Goal: Check status: Check status

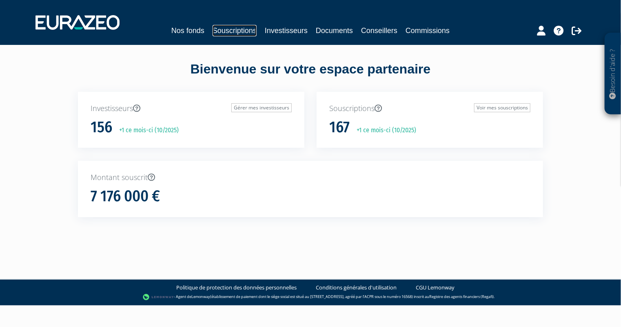
click at [247, 29] on link "Souscriptions" at bounding box center [235, 30] width 44 height 11
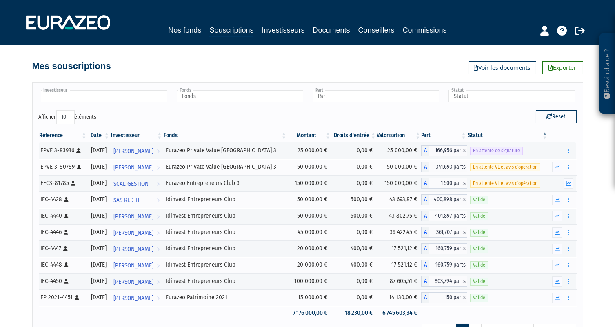
click at [146, 94] on input "text" at bounding box center [104, 96] width 127 height 12
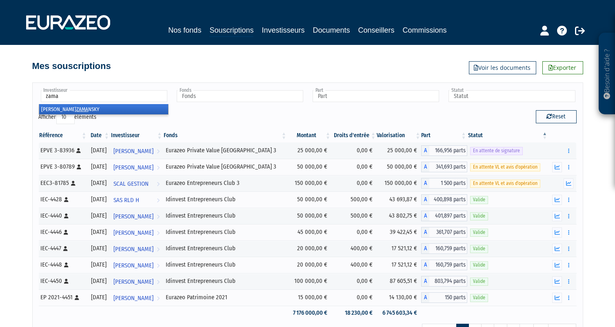
type input "zama"
click at [130, 109] on li "Thomas ZAMA NSKY" at bounding box center [103, 109] width 129 height 10
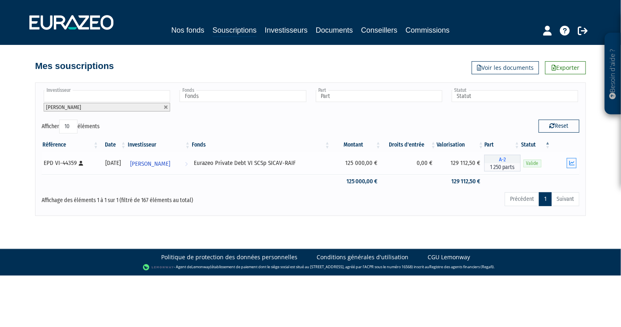
click at [568, 165] on button "button" at bounding box center [572, 163] width 10 height 10
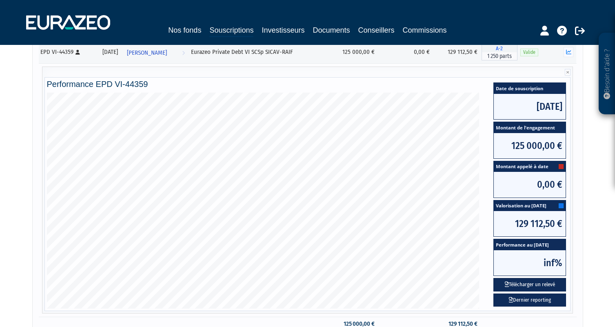
scroll to position [106, 0]
